Goal: Information Seeking & Learning: Learn about a topic

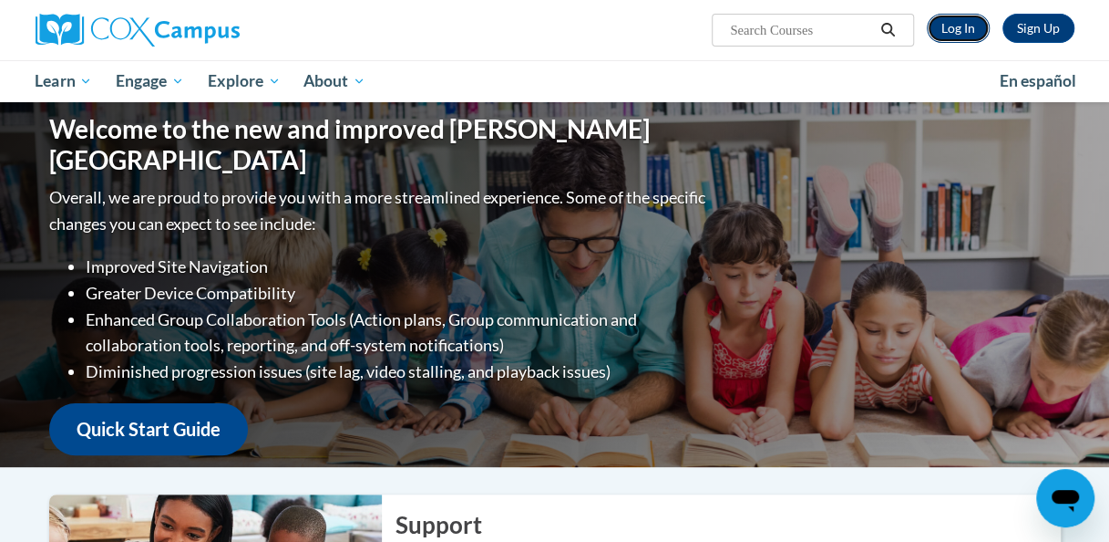
click at [971, 32] on link "Log In" at bounding box center [958, 28] width 63 height 29
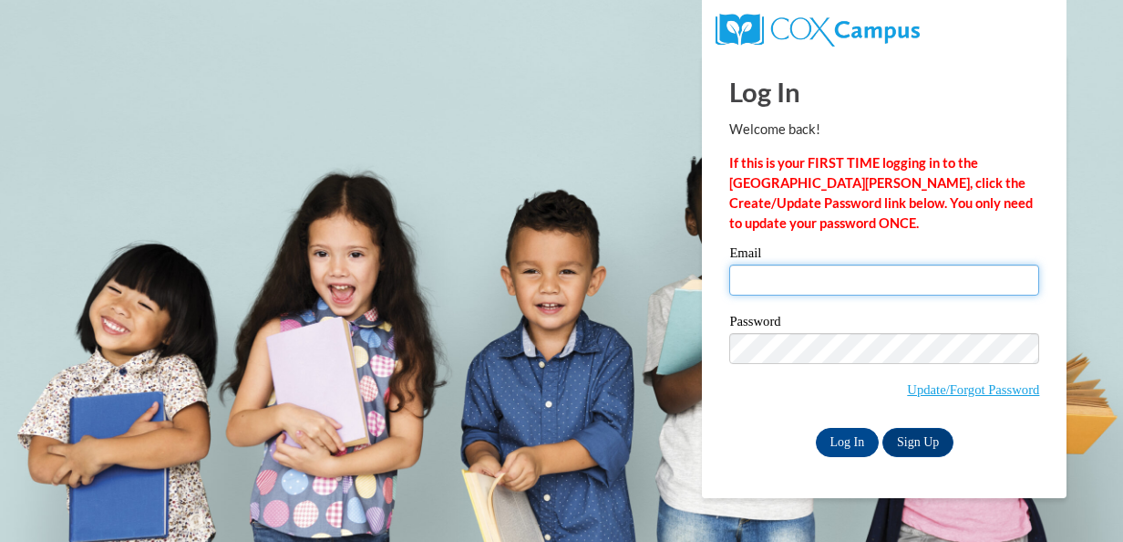
click at [797, 279] on input "Email" at bounding box center [884, 279] width 310 height 31
type input "klattimore@rockdale.k12.ga.us"
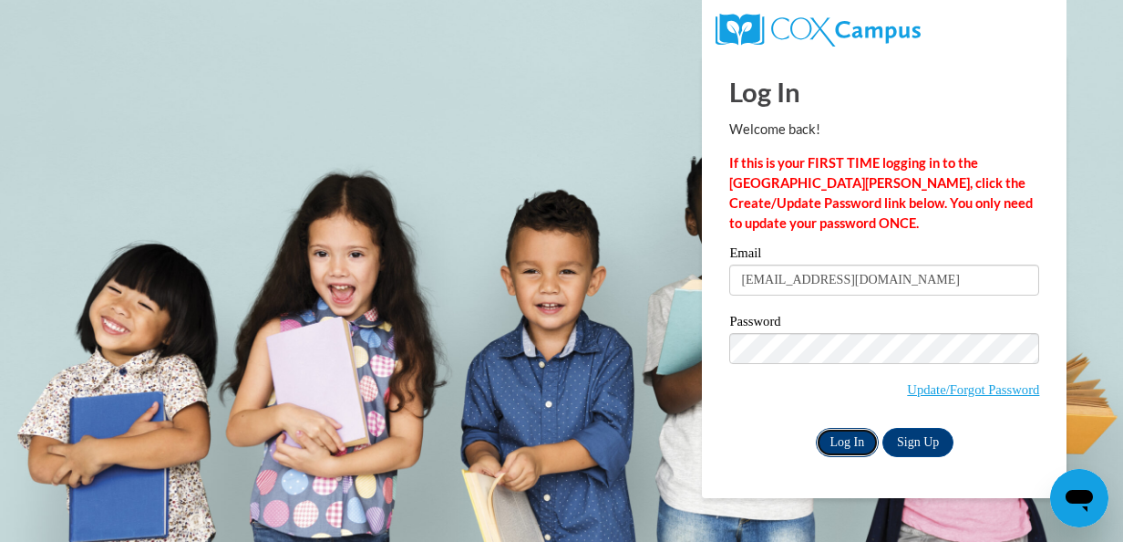
click at [845, 439] on input "Log In" at bounding box center [848, 442] width 64 height 29
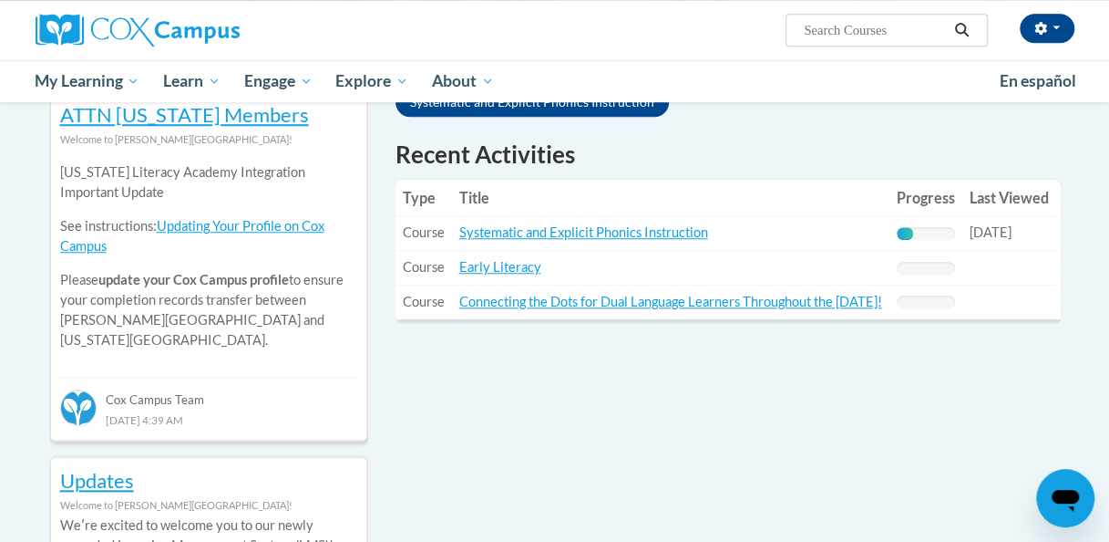
scroll to position [621, 0]
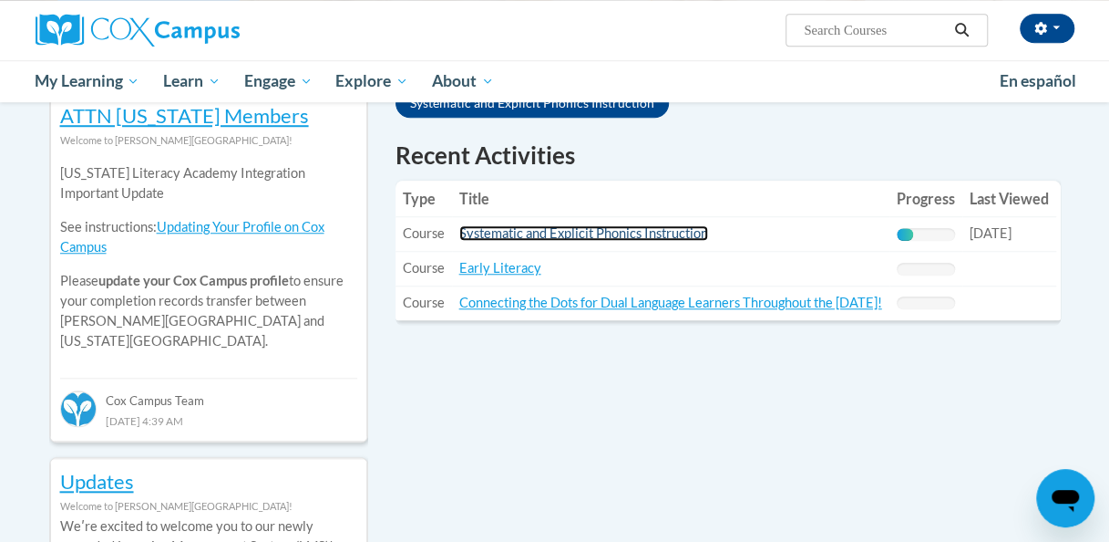
click at [687, 229] on link "Systematic and Explicit Phonics Instruction" at bounding box center [583, 232] width 249 height 15
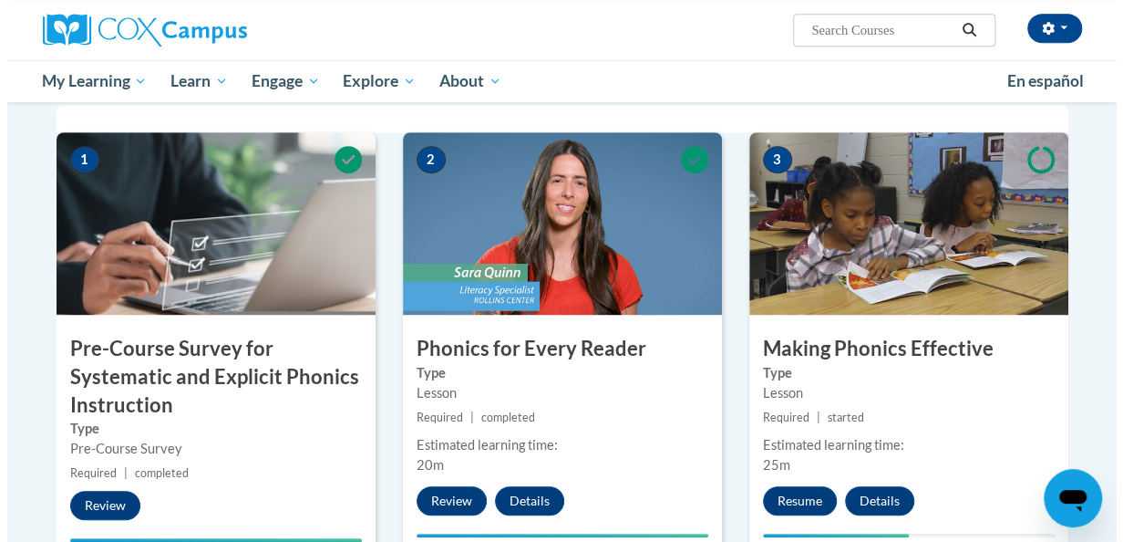
scroll to position [447, 0]
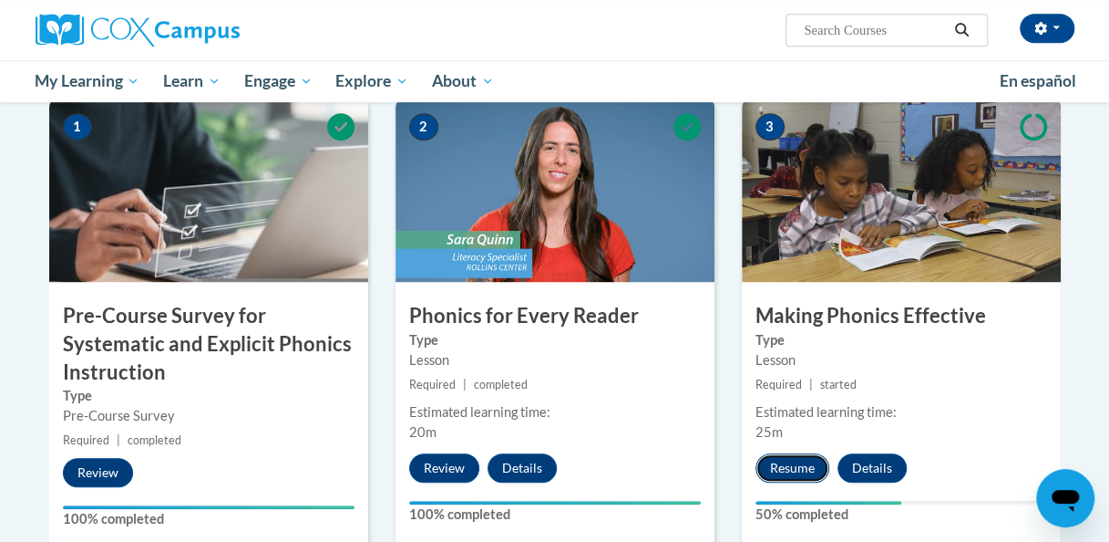
click at [792, 470] on button "Resume" at bounding box center [793, 467] width 74 height 29
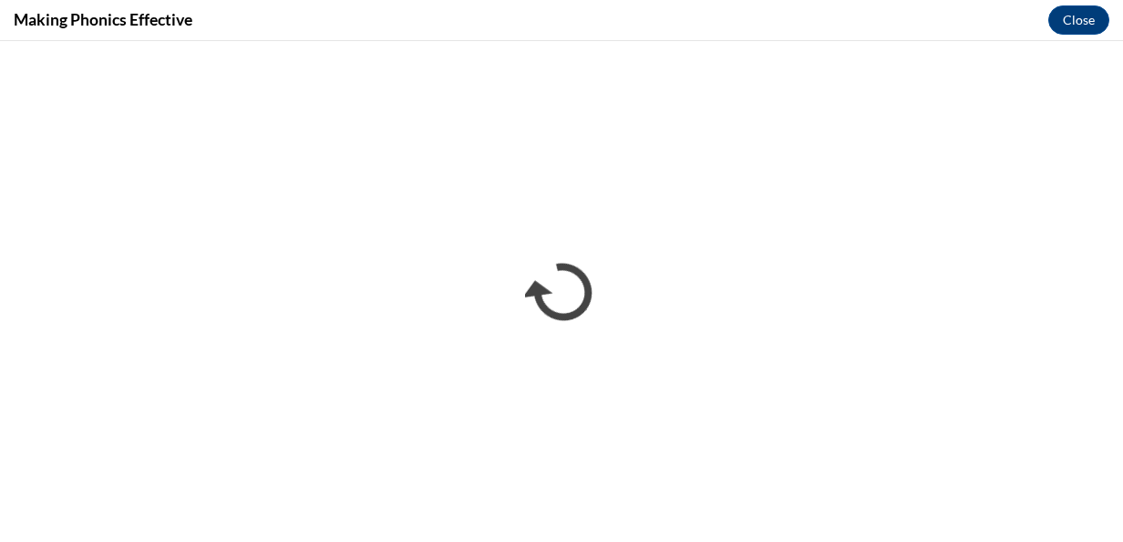
scroll to position [0, 0]
click at [982, 44] on iframe "</div></body> </html>" at bounding box center [561, 291] width 1123 height 500
